Goal: Information Seeking & Learning: Check status

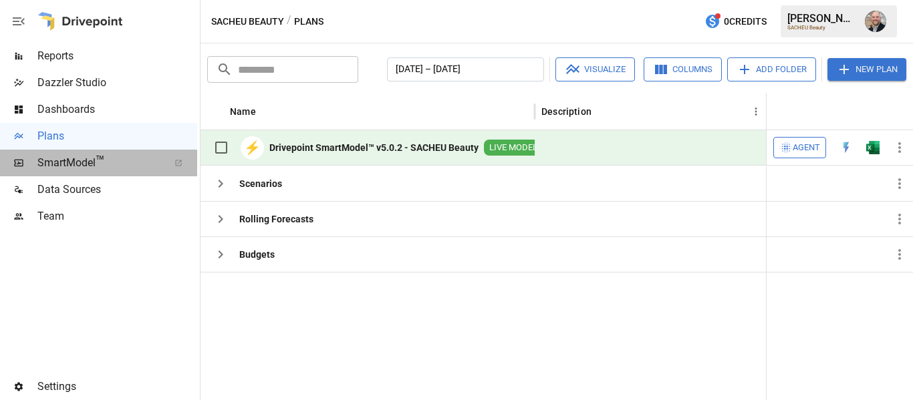
click at [68, 176] on div "SmartModel ™" at bounding box center [98, 163] width 197 height 27
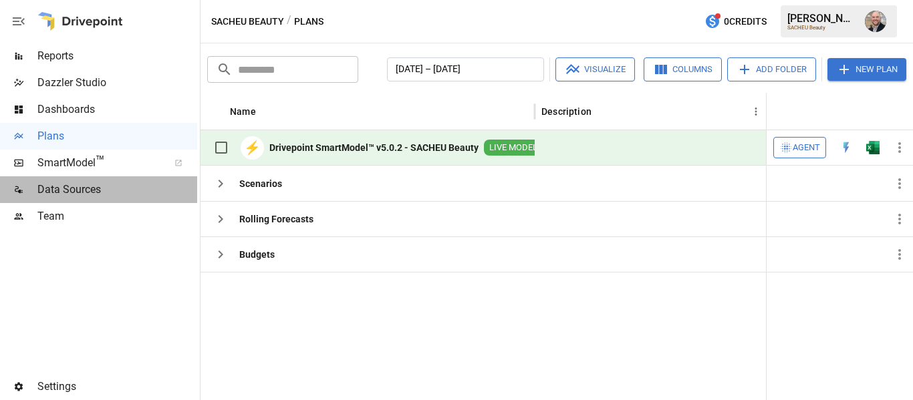
click at [80, 189] on span "Data Sources" at bounding box center [117, 190] width 160 height 16
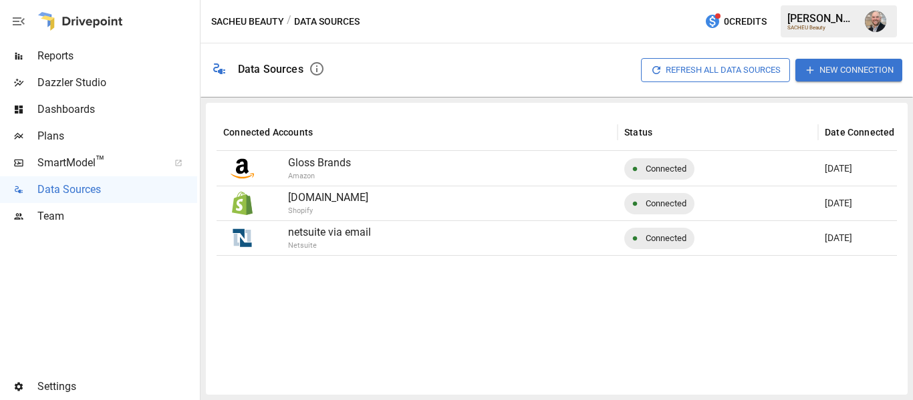
click at [48, 48] on span "Reports" at bounding box center [117, 56] width 160 height 16
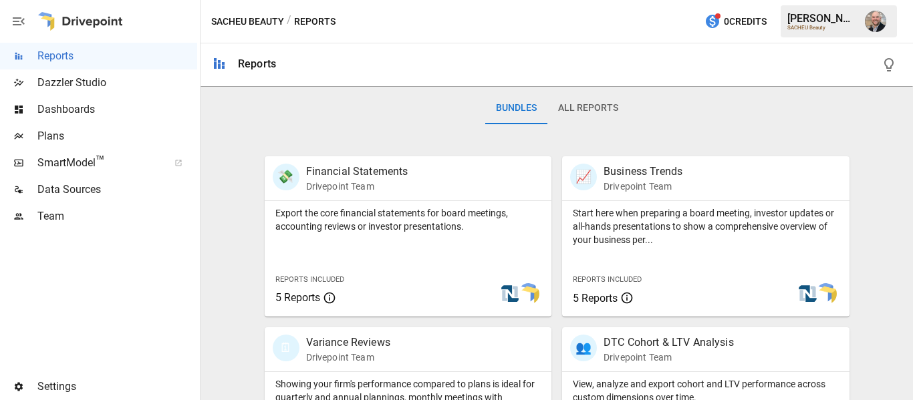
scroll to position [468, 0]
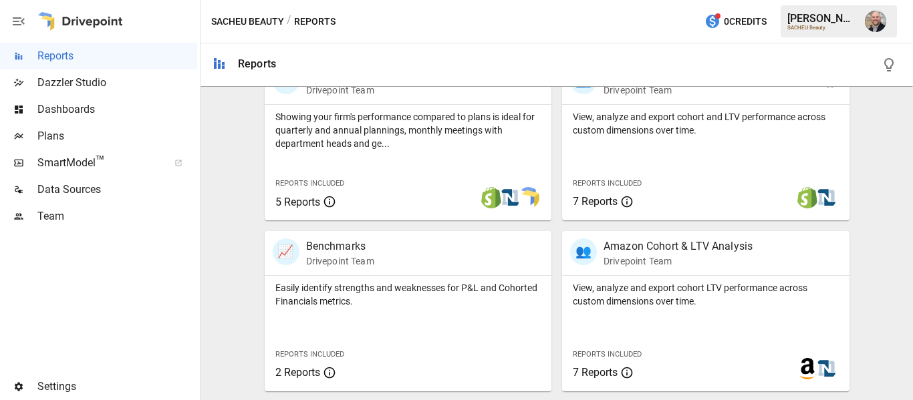
click at [705, 150] on div "View, analyze and export cohort and LTV performance across custom dimensions ov…" at bounding box center [705, 163] width 287 height 116
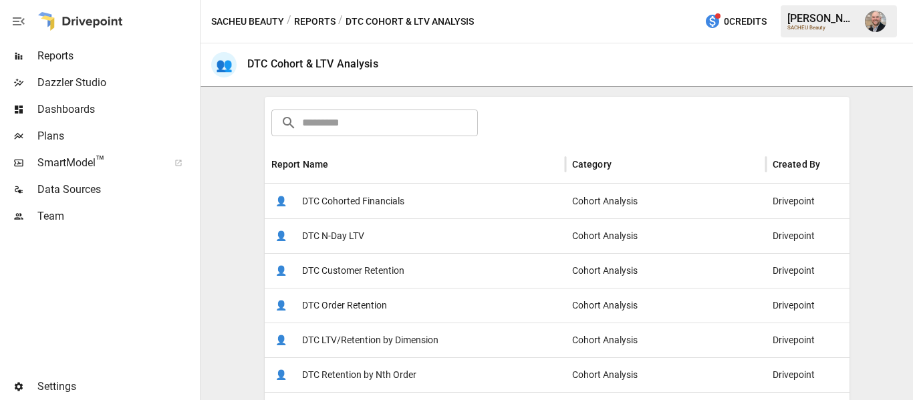
scroll to position [201, 0]
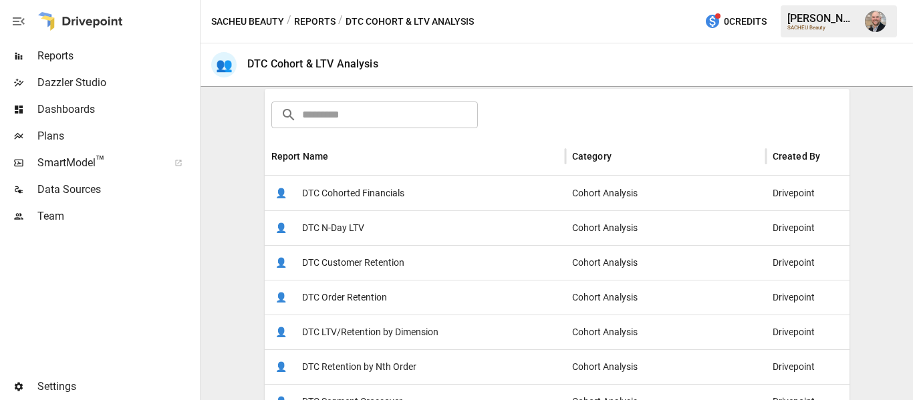
click at [477, 191] on div "👤 DTC Cohorted Financials" at bounding box center [415, 193] width 301 height 35
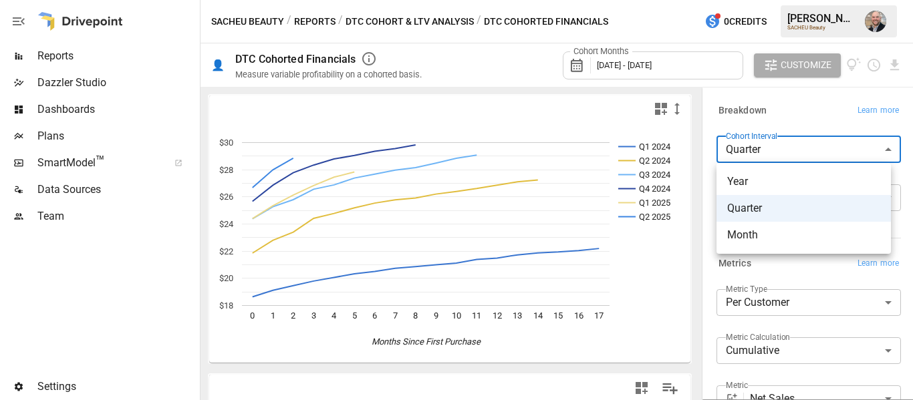
click at [798, 0] on body "**********" at bounding box center [456, 0] width 913 height 0
click at [818, 235] on span "Month" at bounding box center [803, 235] width 153 height 16
type input "*****"
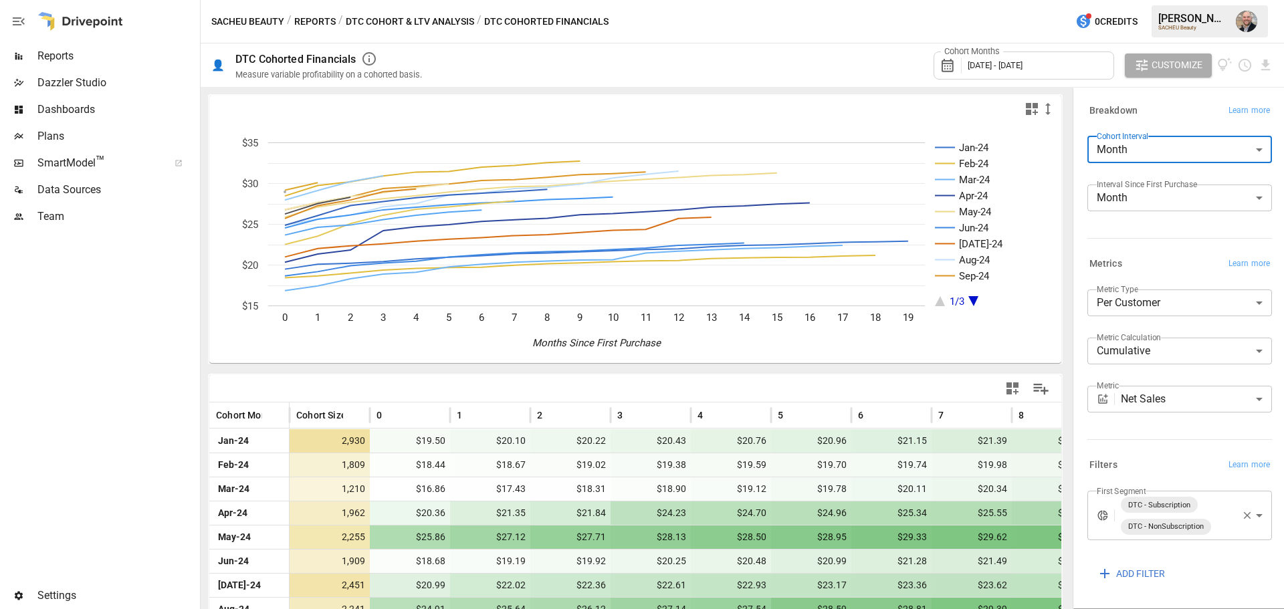
click at [913, 0] on body "Reports Dazzler Studio Dashboards Plans SmartModel ™ Data Sources Team Settings…" at bounding box center [642, 0] width 1284 height 0
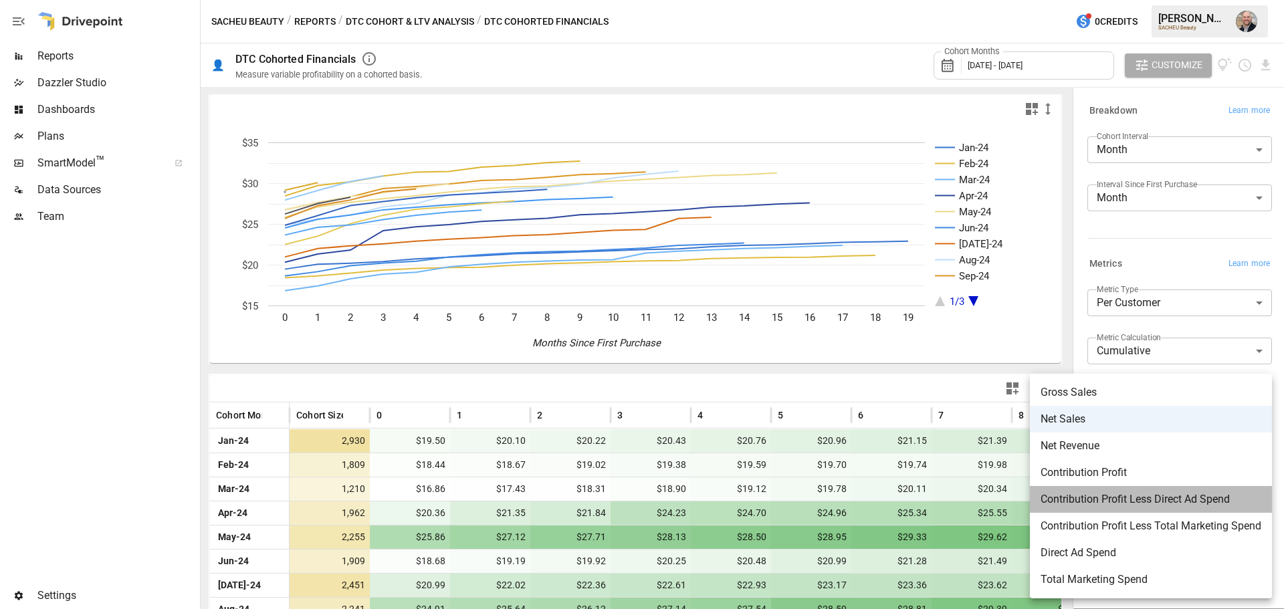
click at [913, 400] on span "Contribution Profit Less Direct Ad Spend" at bounding box center [1150, 499] width 221 height 16
type input "**********"
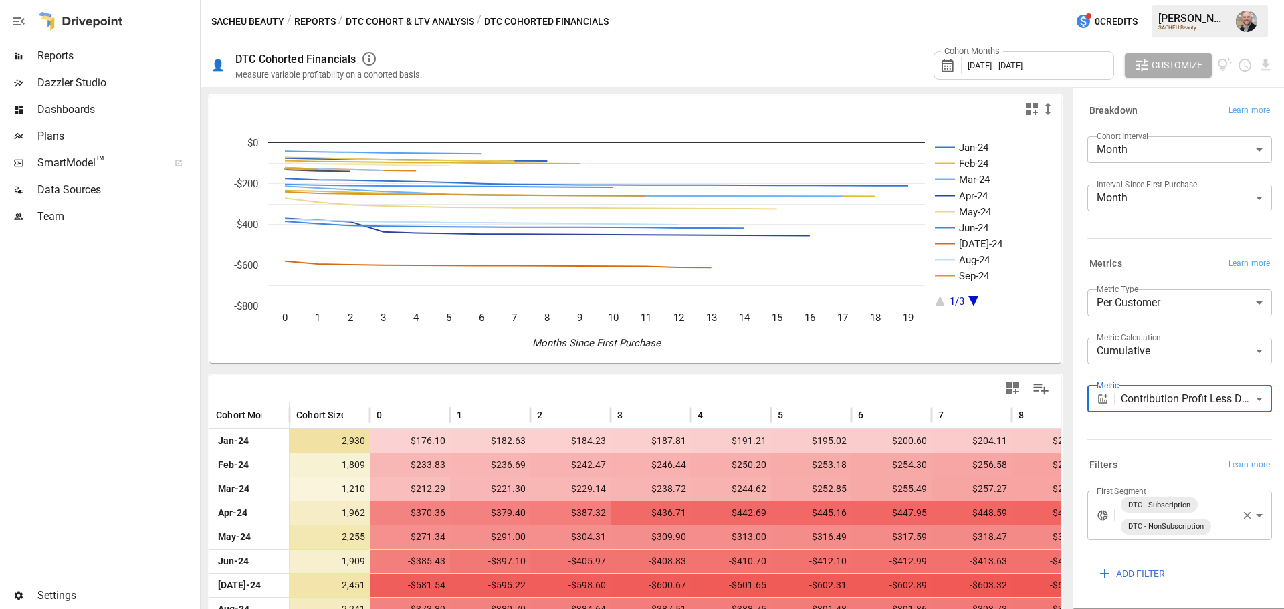
click at [68, 55] on span "Reports" at bounding box center [117, 56] width 160 height 16
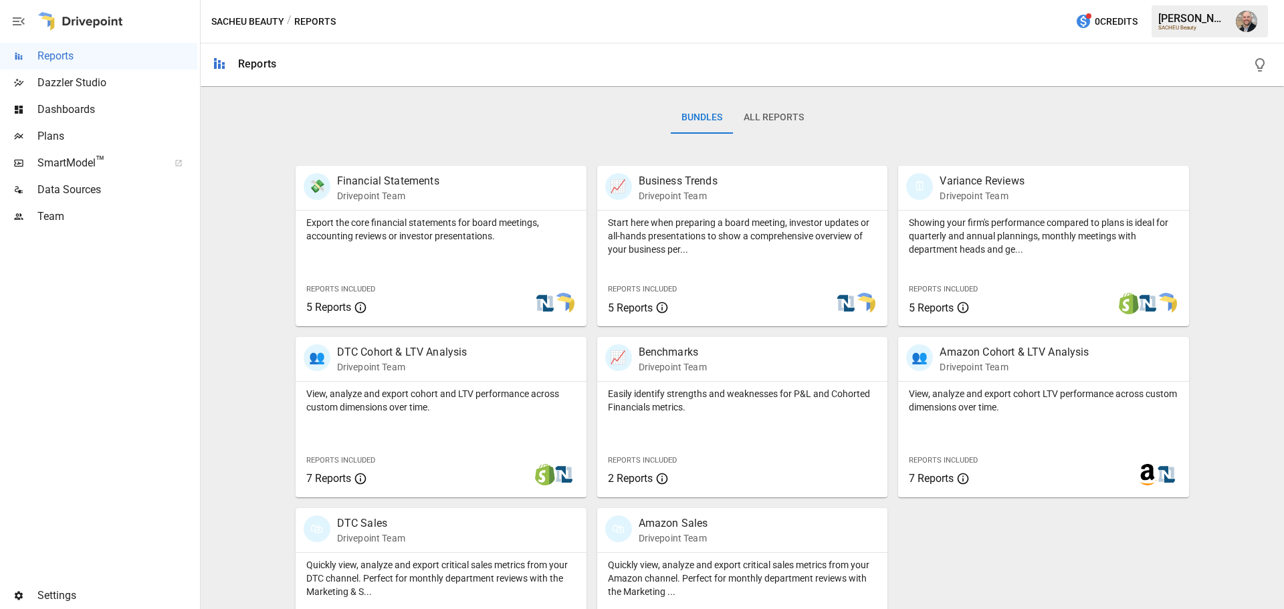
scroll to position [256, 0]
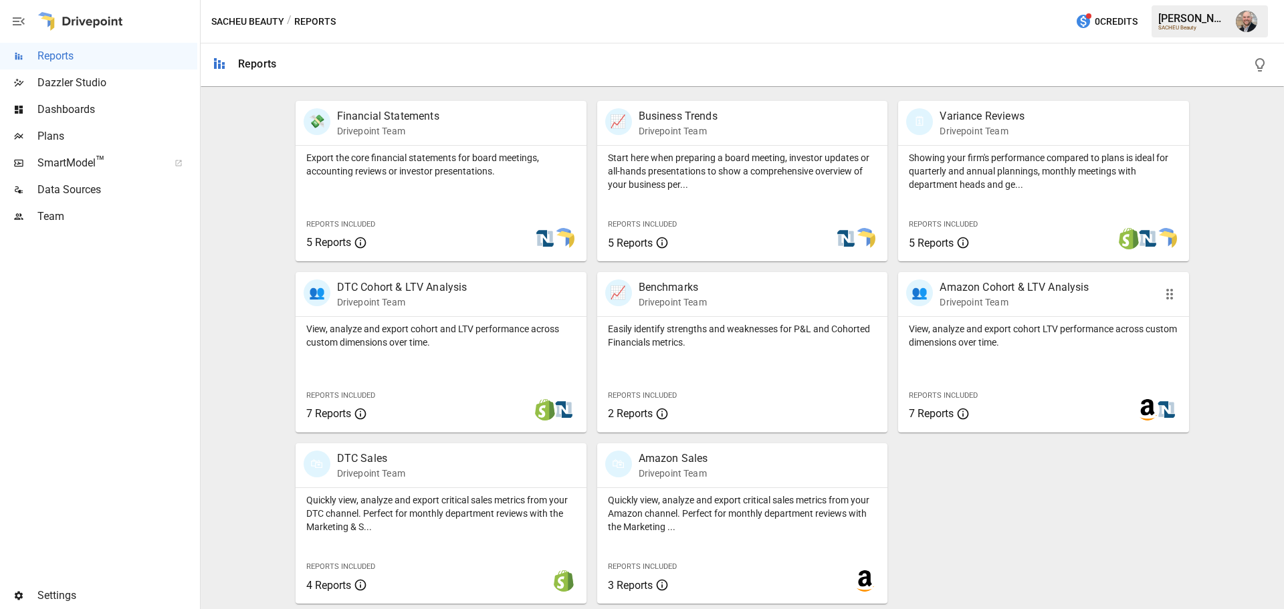
click at [913, 346] on p "View, analyze and export cohort LTV performance across custom dimensions over t…" at bounding box center [1043, 335] width 269 height 27
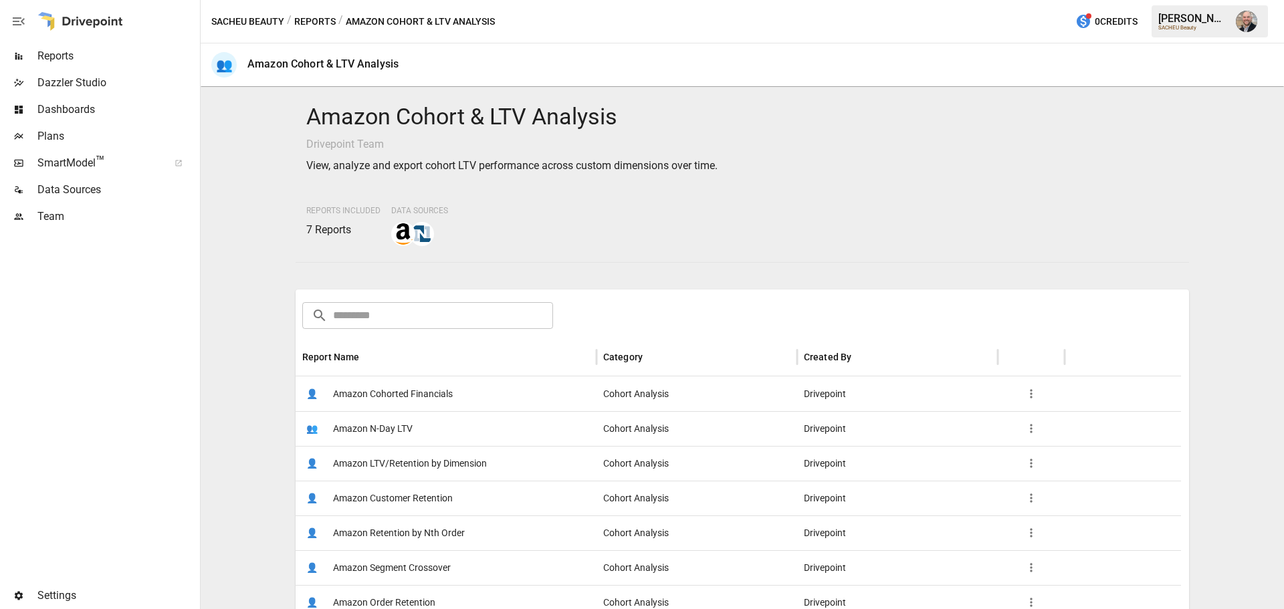
click at [367, 400] on span "Amazon Cohorted Financials" at bounding box center [393, 394] width 120 height 34
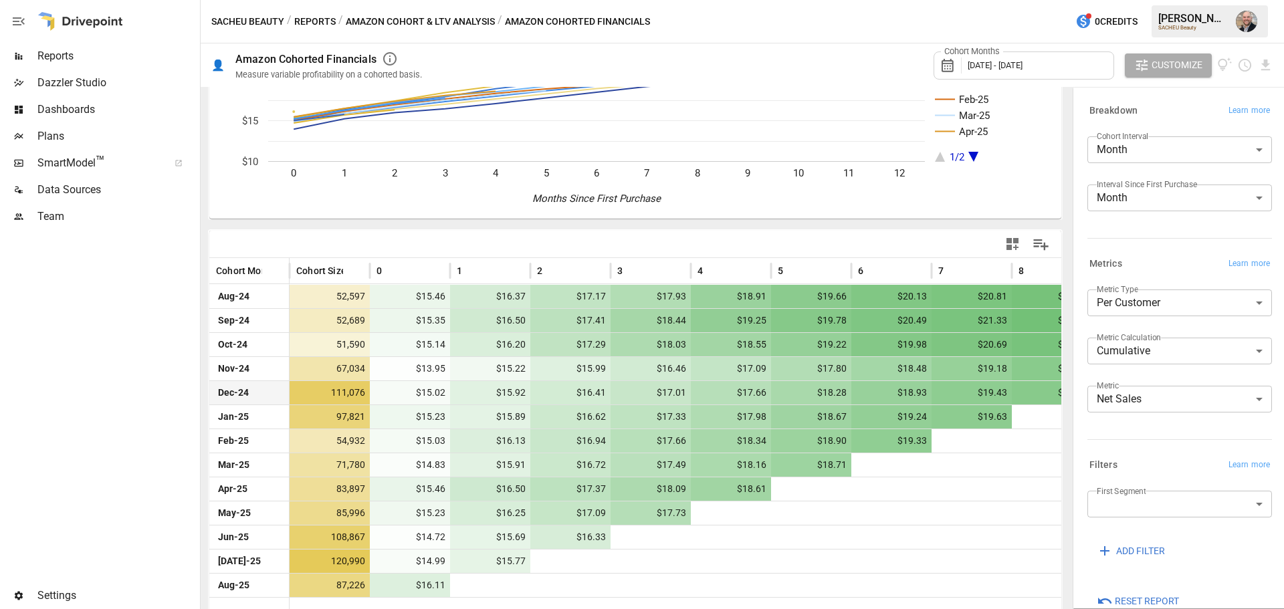
scroll to position [151, 0]
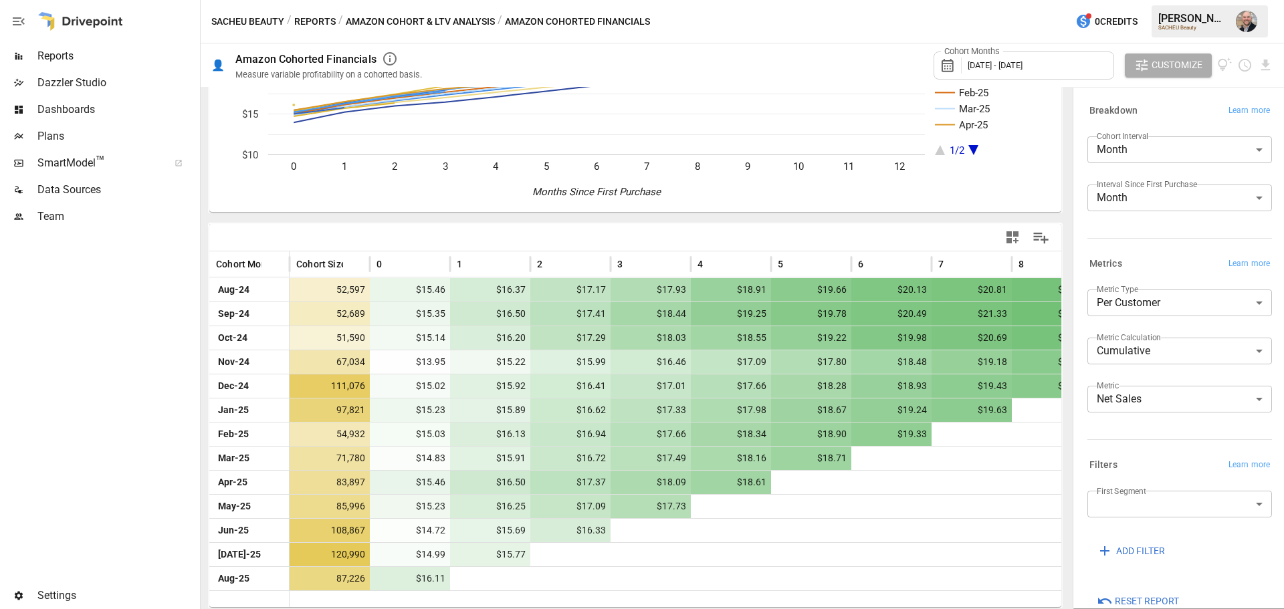
click at [913, 0] on body "Reports Dazzler Studio Dashboards Plans SmartModel ™ Data Sources Team Settings…" at bounding box center [642, 0] width 1284 height 0
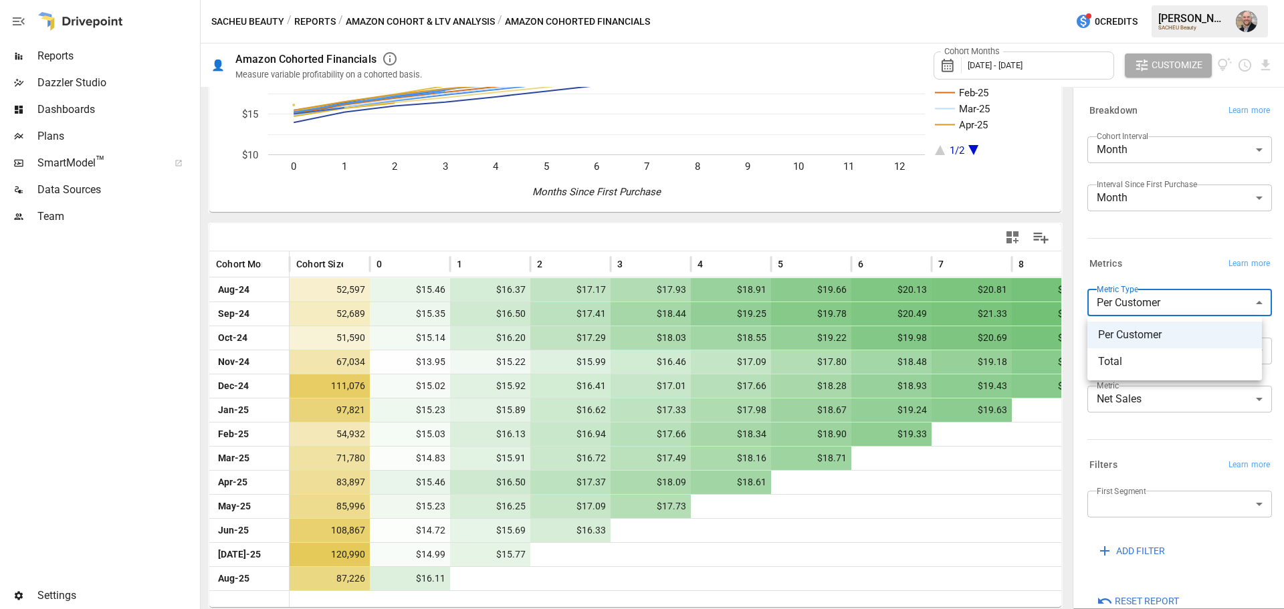
click at [913, 265] on div at bounding box center [642, 304] width 1284 height 609
click at [913, 0] on body "Reports Dazzler Studio Dashboards Plans SmartModel ™ Data Sources Team Settings…" at bounding box center [642, 0] width 1284 height 0
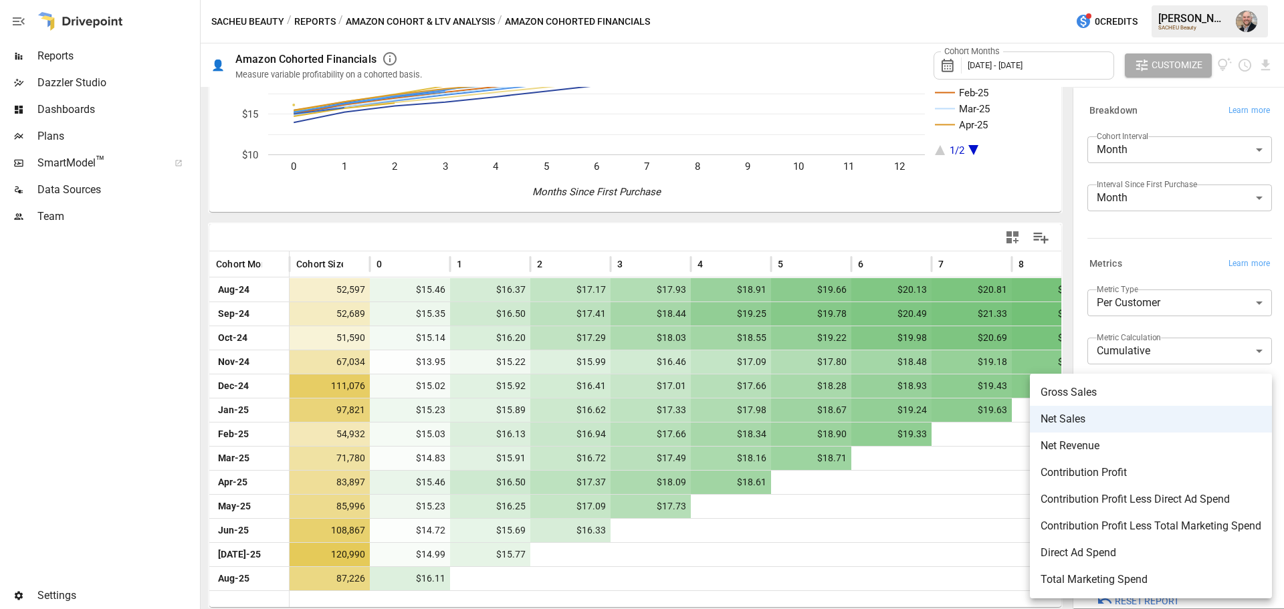
click at [913, 400] on span "Contribution Profit Less Direct Ad Spend" at bounding box center [1150, 499] width 221 height 16
type input "**********"
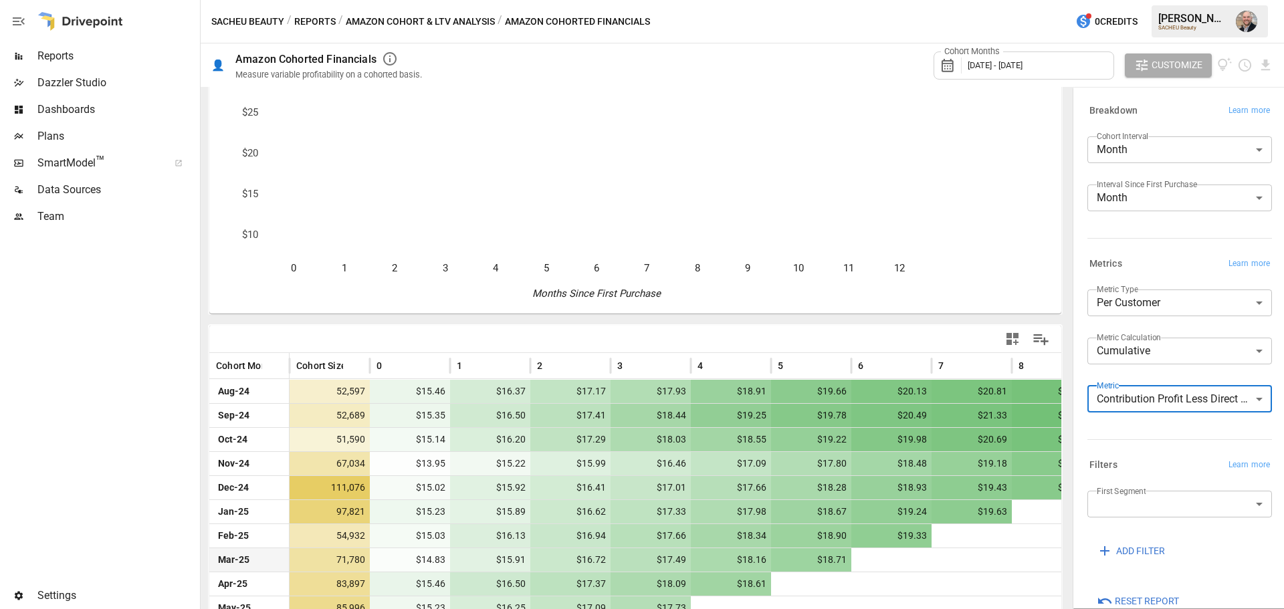
scroll to position [151, 0]
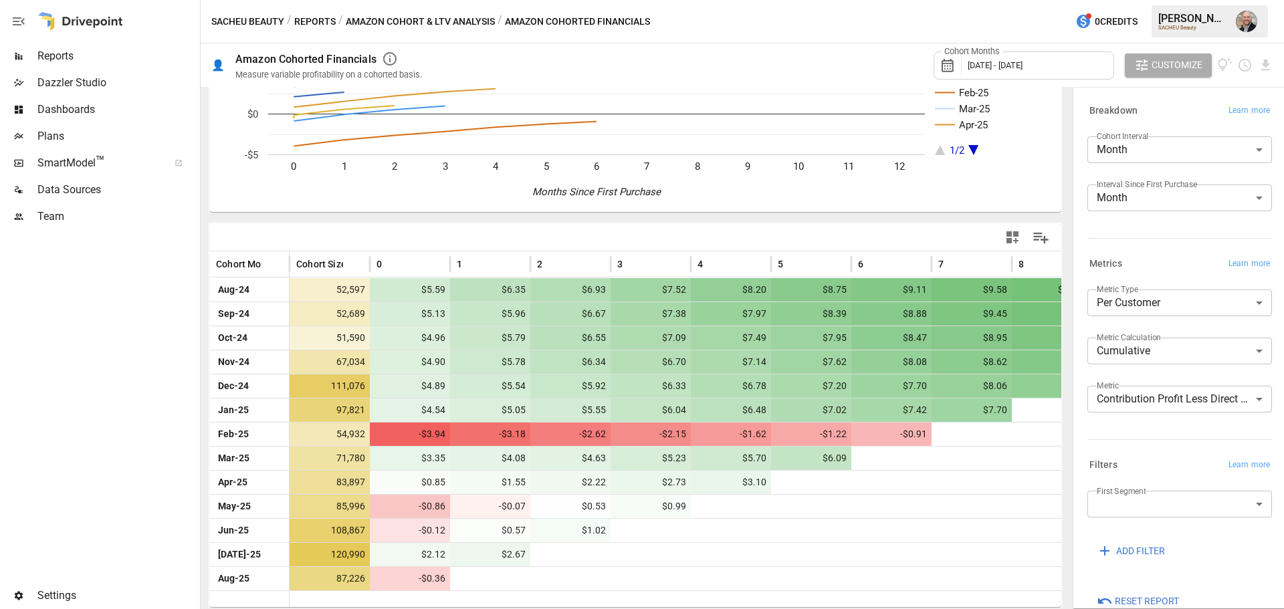
click at [913, 255] on div "Metrics Learn more" at bounding box center [1179, 264] width 185 height 19
click at [96, 44] on div "Reports" at bounding box center [98, 56] width 197 height 27
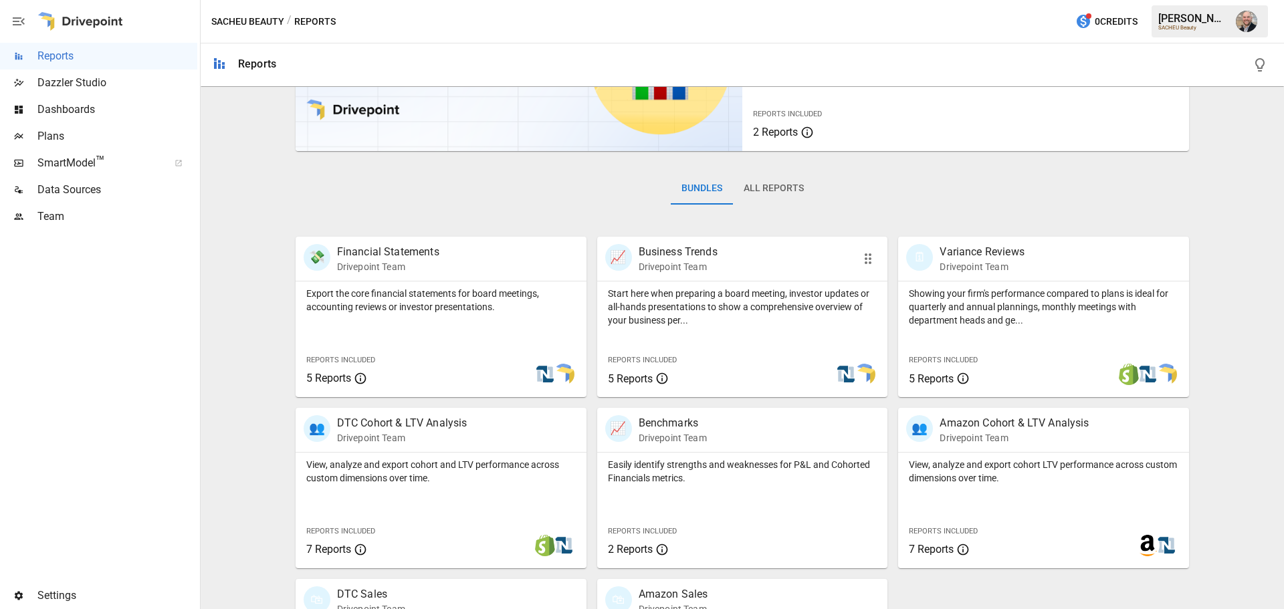
scroll to position [256, 0]
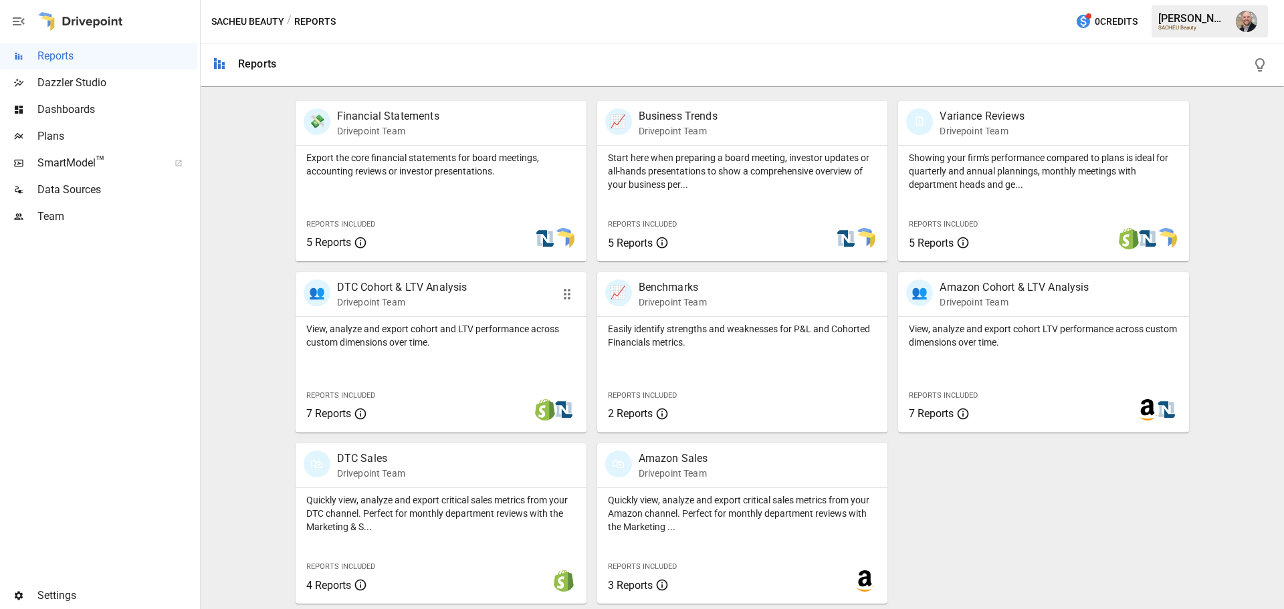
click at [400, 337] on p "View, analyze and export cohort and LTV performance across custom dimensions ov…" at bounding box center [440, 335] width 269 height 27
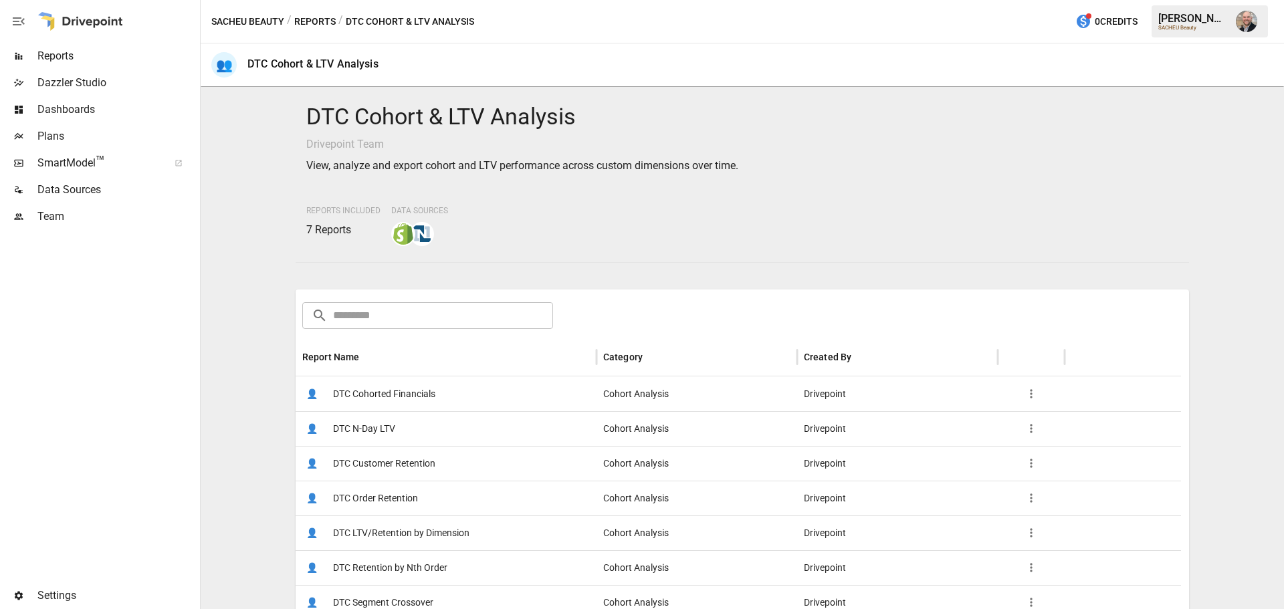
click at [532, 400] on div "👤 DTC LTV/Retention by Dimension" at bounding box center [446, 532] width 301 height 35
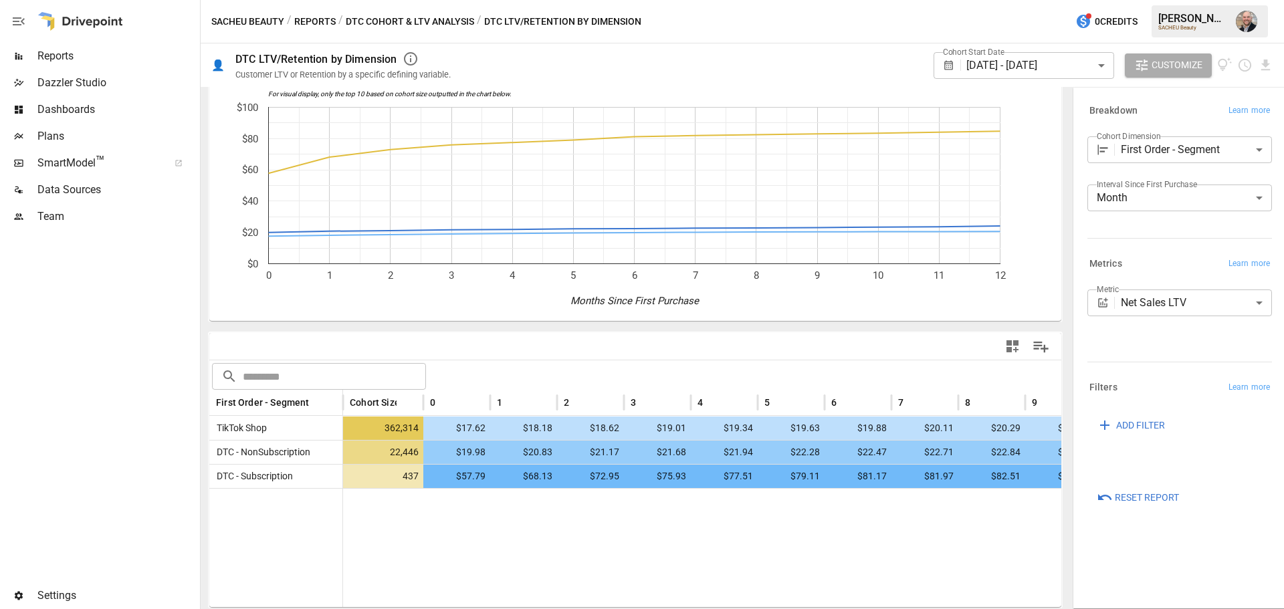
click at [913, 0] on body "Reports Dazzler Studio Dashboards Plans SmartModel ™ Data Sources Team Settings…" at bounding box center [642, 0] width 1284 height 0
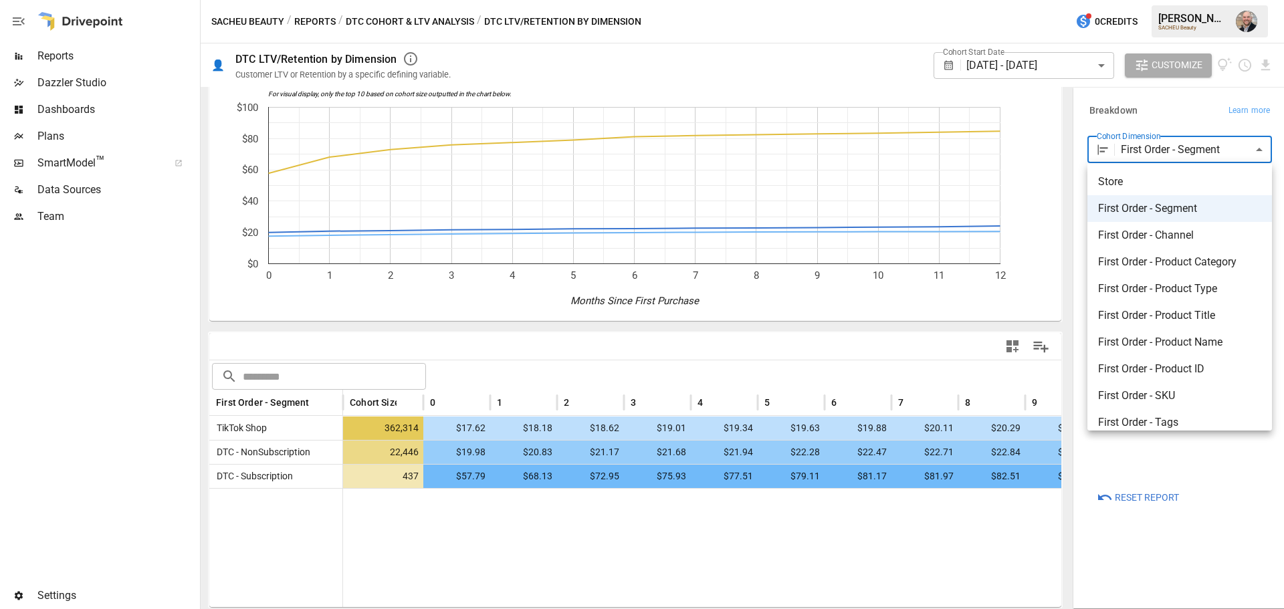
click at [913, 294] on span "First Order - Product Type" at bounding box center [1179, 289] width 163 height 16
type input "**********"
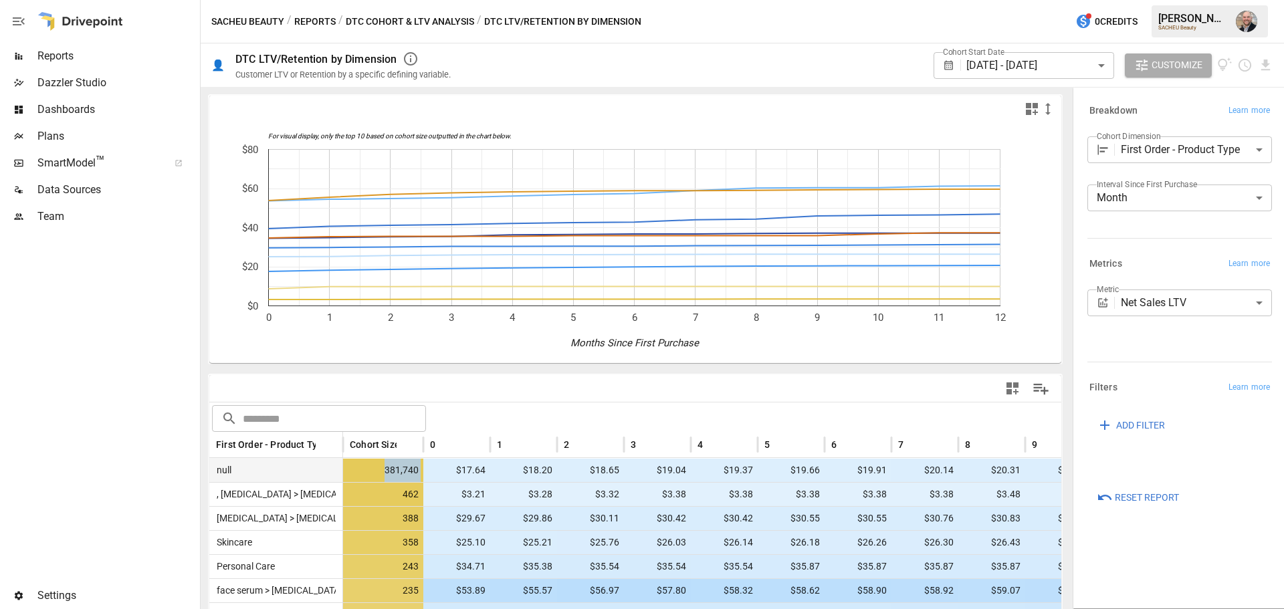
drag, startPoint x: 378, startPoint y: 470, endPoint x: 425, endPoint y: 471, distance: 46.1
click at [425, 400] on div "null 381,740 $17.64 $18.20 $18.65 $19.04 $19.37 $19.66 $19.91 $20.14 $20.31 $20…" at bounding box center [750, 470] width 1083 height 24
click at [425, 400] on div "$17.64" at bounding box center [456, 470] width 67 height 23
drag, startPoint x: 425, startPoint y: 471, endPoint x: 384, endPoint y: 466, distance: 41.1
click at [384, 400] on div "null 381,740 $17.64 $18.20 $18.65 $19.04 $19.37 $19.66 $19.91 $20.14 $20.31 $20…" at bounding box center [750, 470] width 1083 height 24
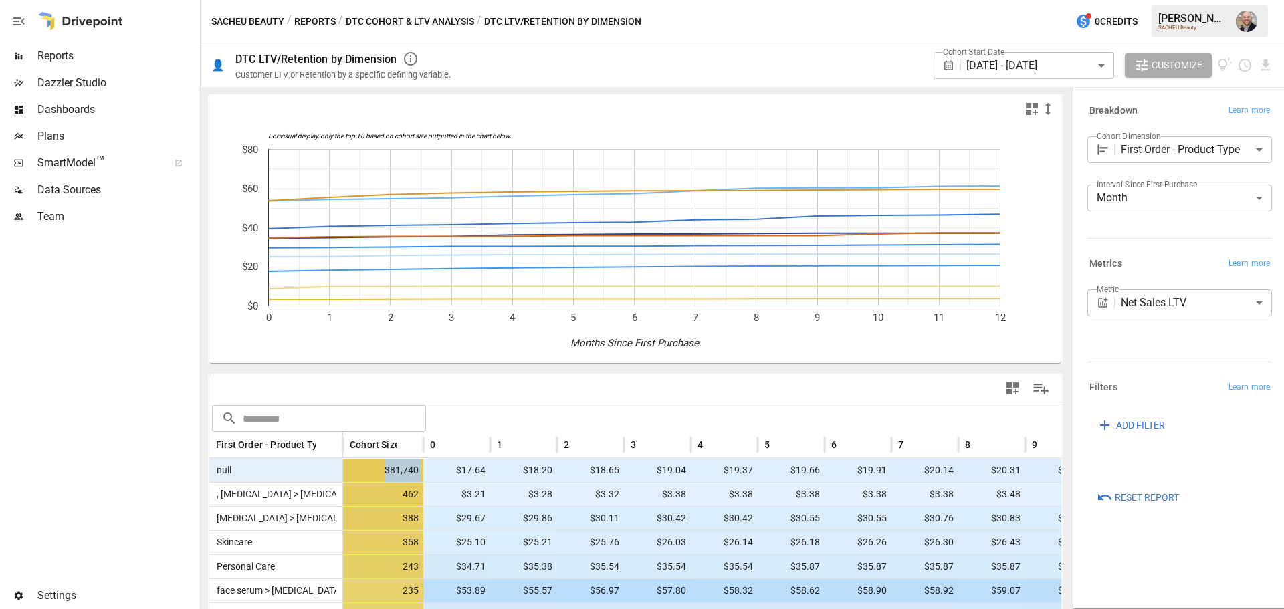
click at [384, 400] on span "381,740" at bounding box center [385, 470] width 71 height 23
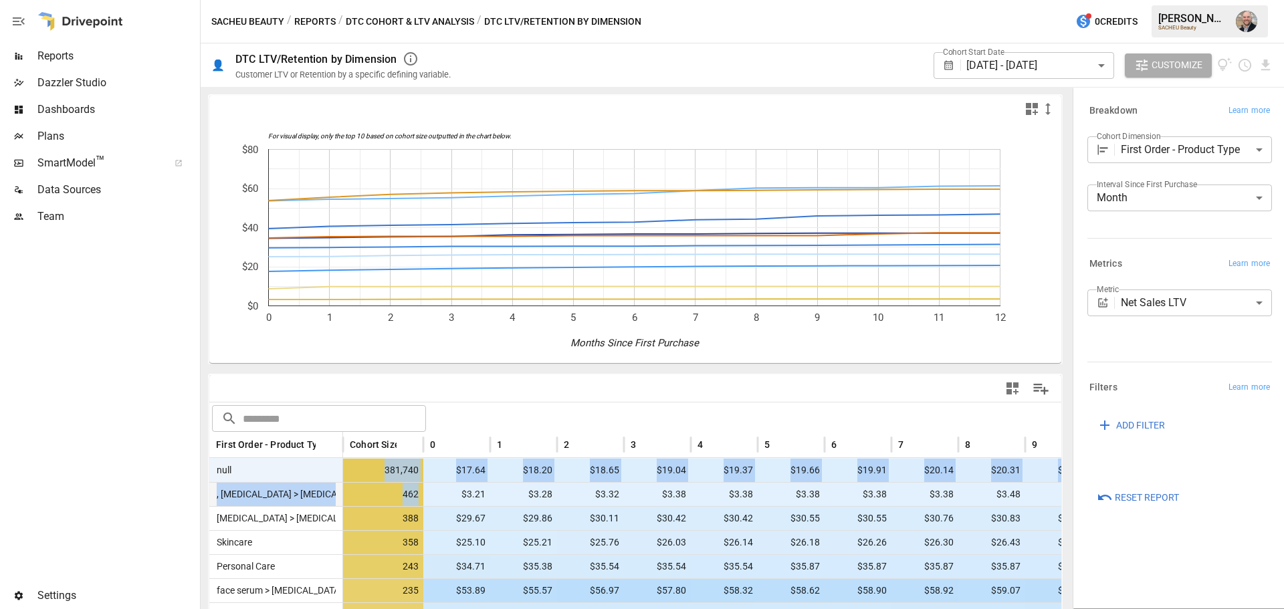
drag, startPoint x: 384, startPoint y: 466, endPoint x: 407, endPoint y: 493, distance: 36.0
click at [407, 400] on span "462" at bounding box center [385, 494] width 71 height 23
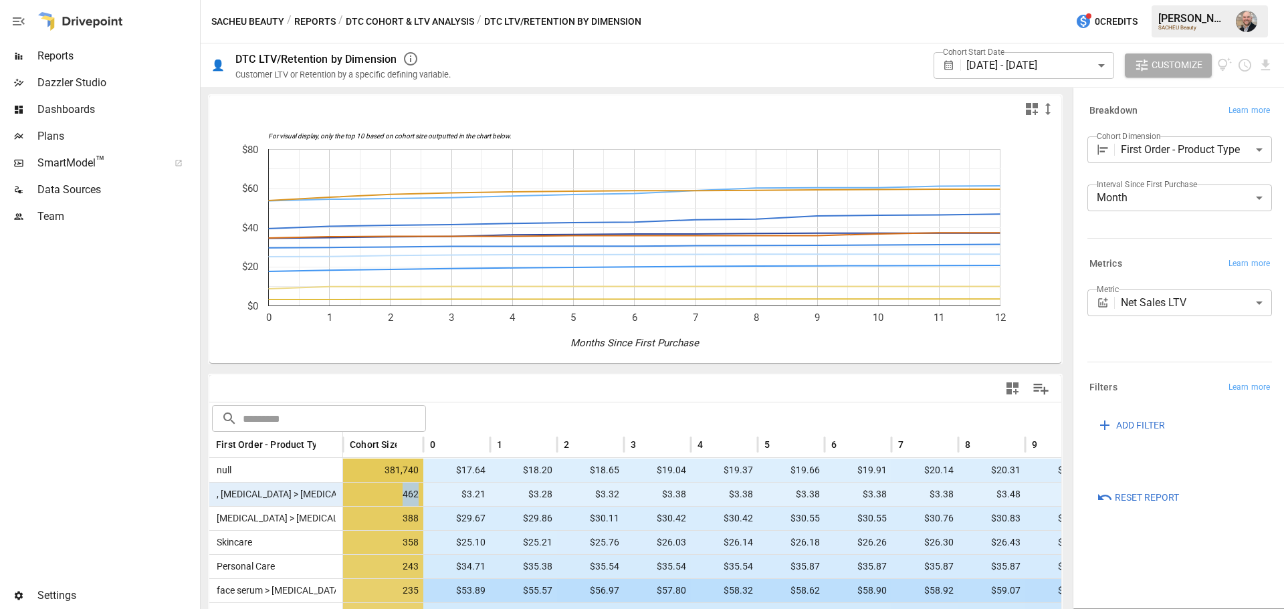
drag, startPoint x: 398, startPoint y: 493, endPoint x: 418, endPoint y: 498, distance: 19.9
click at [418, 400] on span "462" at bounding box center [385, 494] width 71 height 23
